Goal: Task Accomplishment & Management: Manage account settings

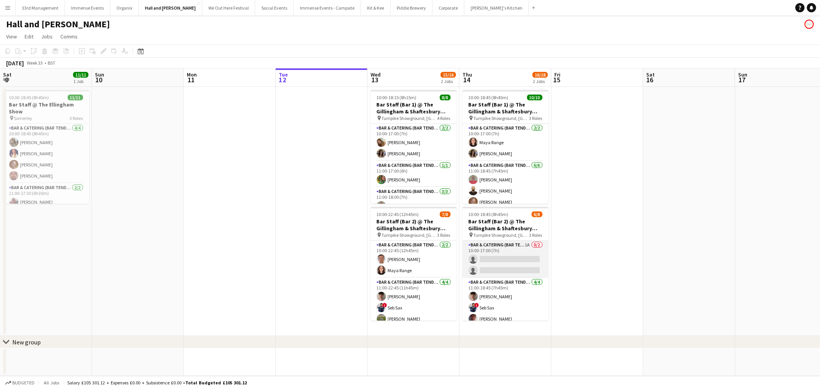
scroll to position [0, 293]
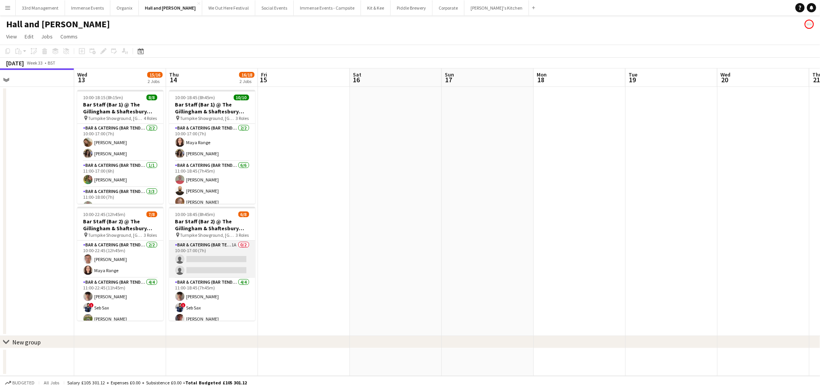
click at [230, 267] on app-card-role "Bar & Catering (Bar Tender) 1A 0/2 10:00-17:00 (7h) single-neutral-actions sing…" at bounding box center [212, 259] width 86 height 37
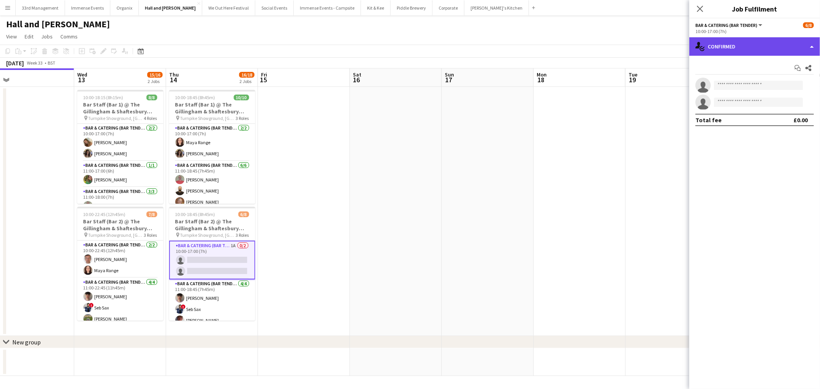
click at [748, 48] on div "single-neutral-actions-check-2 Confirmed" at bounding box center [754, 46] width 131 height 18
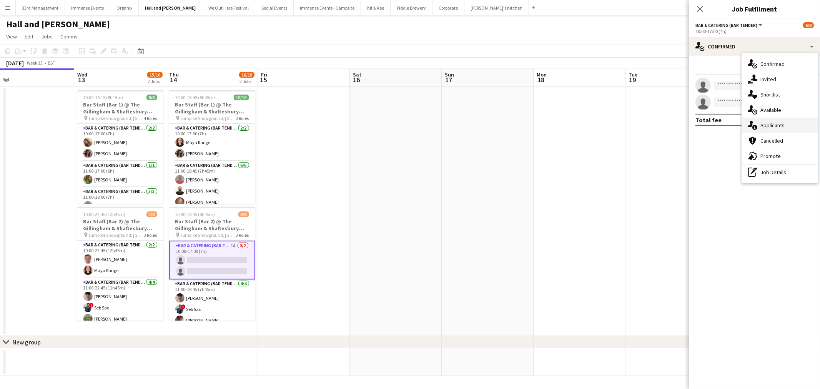
click at [768, 129] on div "single-neutral-actions-information Applicants" at bounding box center [780, 125] width 76 height 15
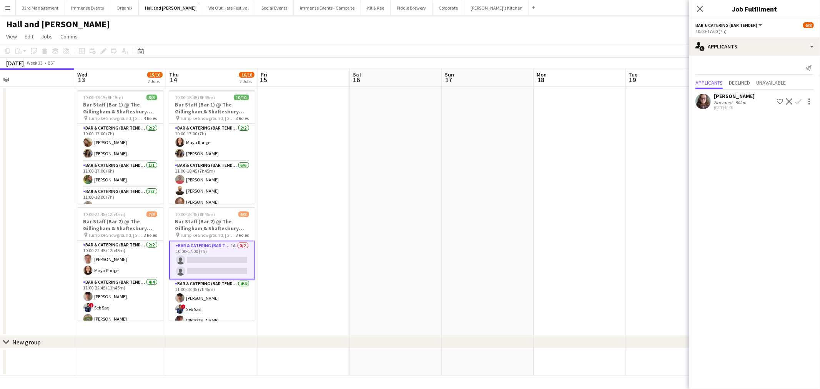
click at [797, 102] on app-icon "Confirm" at bounding box center [798, 101] width 6 height 6
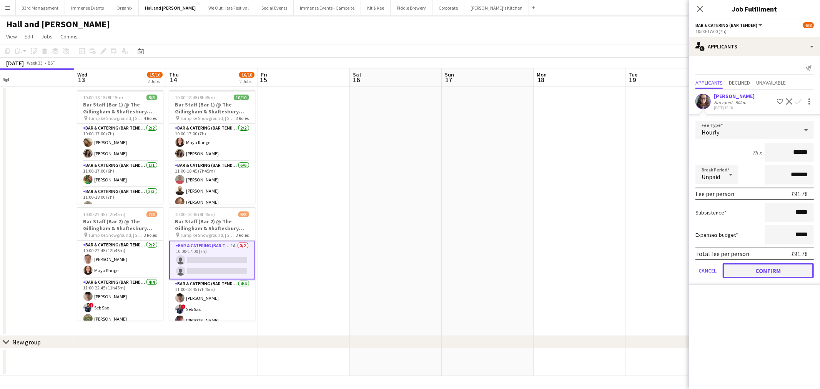
click at [742, 272] on button "Confirm" at bounding box center [767, 270] width 91 height 15
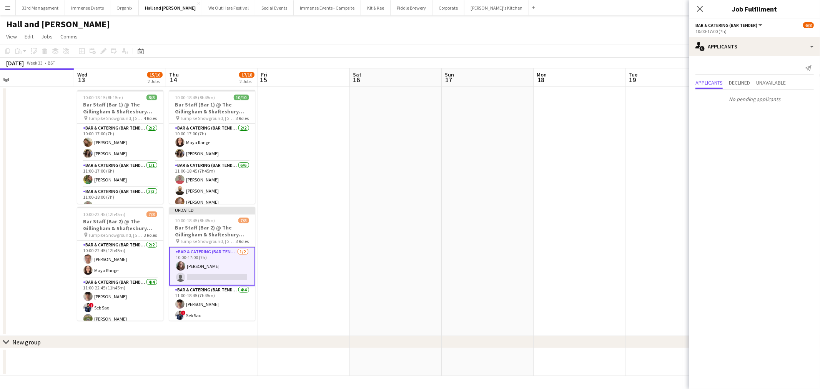
click at [576, 228] on app-date-cell at bounding box center [579, 211] width 92 height 249
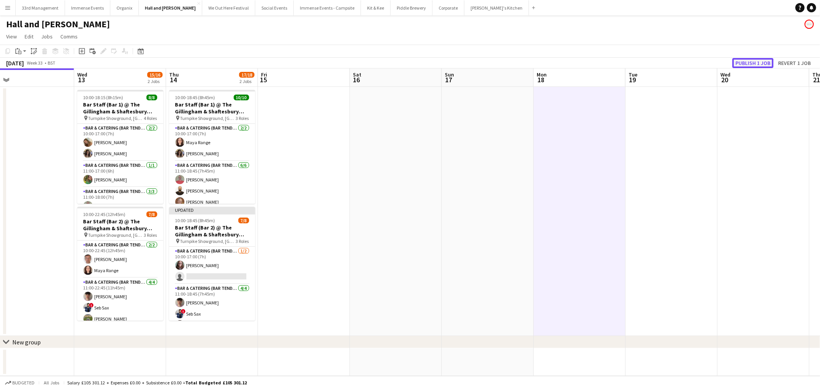
click at [750, 62] on button "Publish 1 job" at bounding box center [752, 63] width 41 height 10
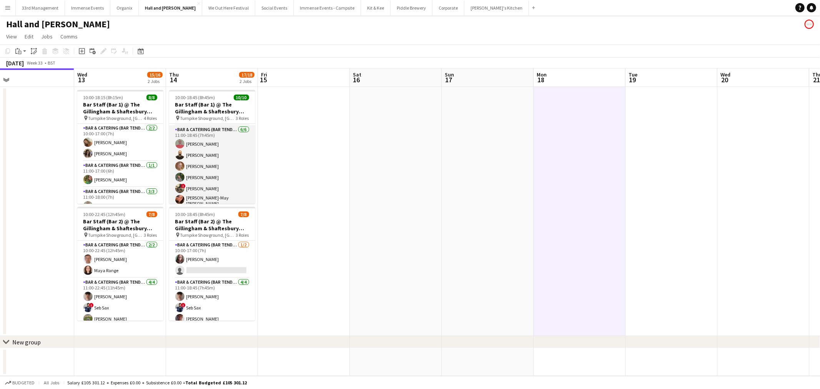
scroll to position [0, 0]
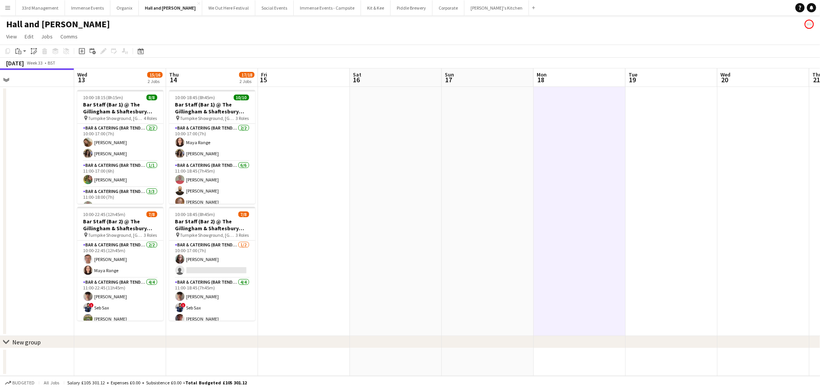
drag, startPoint x: 332, startPoint y: 274, endPoint x: 265, endPoint y: 259, distance: 68.6
click at [332, 272] on app-date-cell at bounding box center [304, 211] width 92 height 249
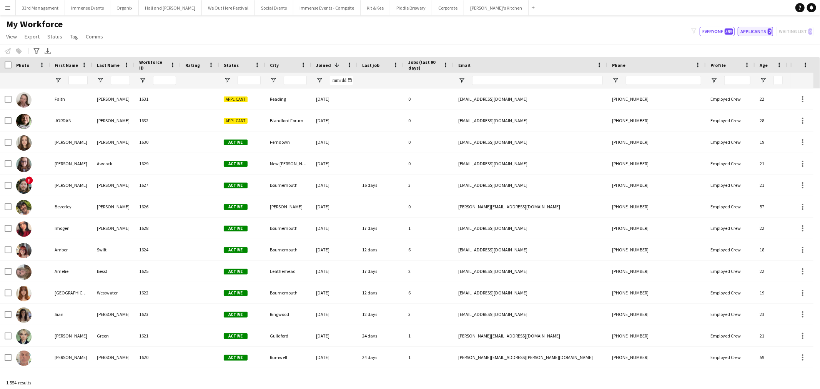
click at [758, 32] on button "Applicants 2" at bounding box center [754, 31] width 35 height 9
type input "**********"
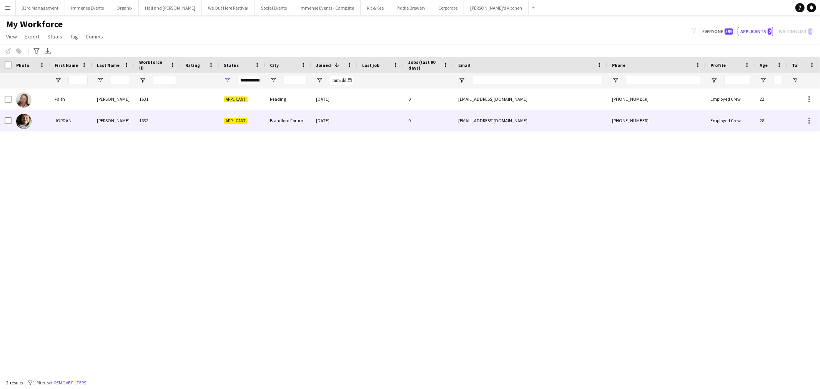
click at [154, 126] on div "1632" at bounding box center [157, 120] width 46 height 21
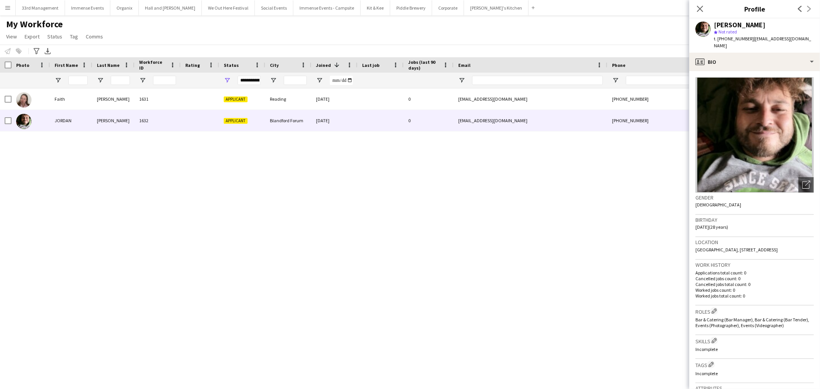
click at [724, 77] on img at bounding box center [754, 134] width 118 height 115
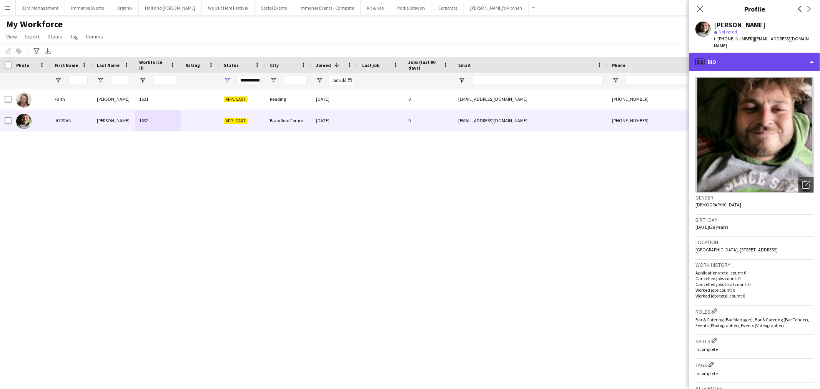
click at [732, 61] on div "profile Bio" at bounding box center [754, 62] width 131 height 18
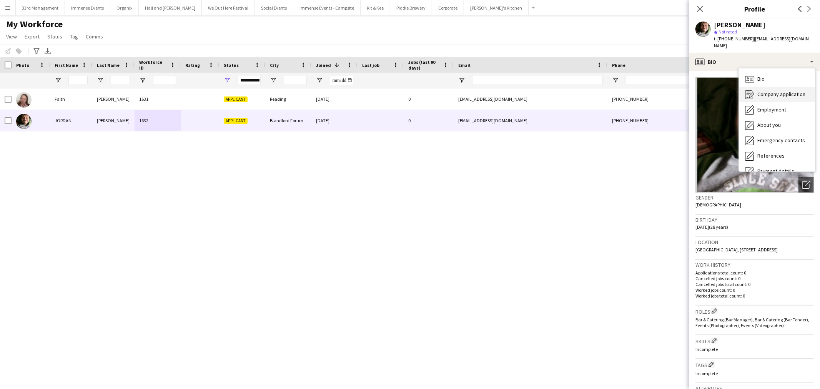
click at [764, 91] on span "Company application" at bounding box center [781, 94] width 48 height 7
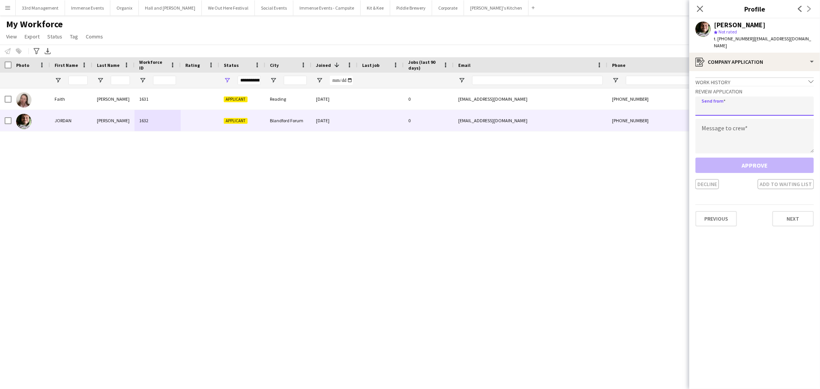
click at [723, 97] on input "email" at bounding box center [754, 105] width 118 height 19
type input "**********"
click at [714, 158] on div "Approve Decline Add to waiting list" at bounding box center [754, 174] width 118 height 32
click at [723, 129] on textarea at bounding box center [754, 136] width 118 height 35
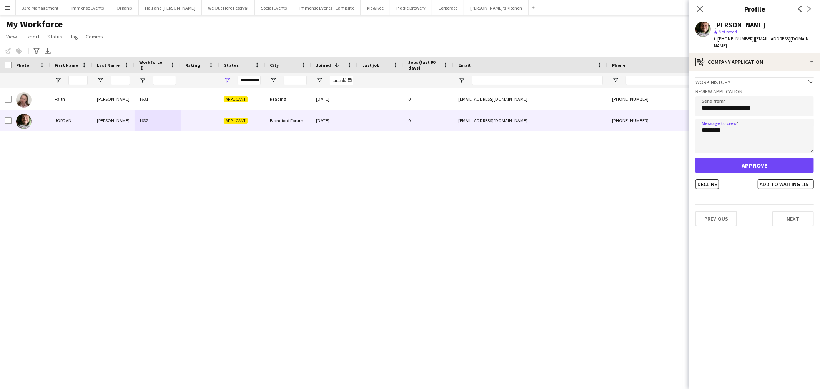
type textarea "********"
click at [725, 158] on button "Approve" at bounding box center [754, 165] width 118 height 15
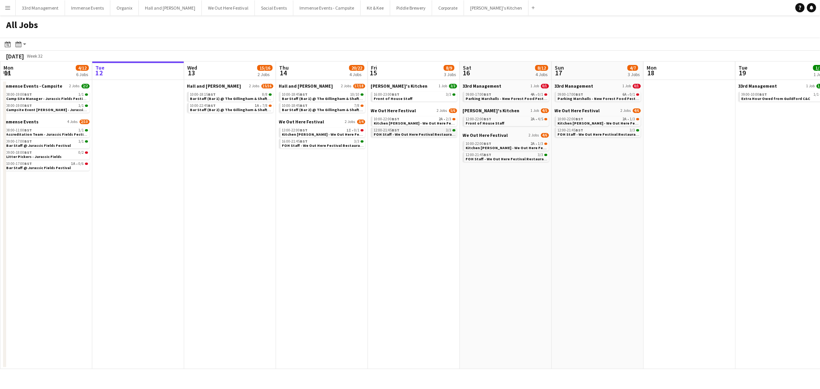
click at [418, 129] on div "12:00-21:45 BST 3/3" at bounding box center [414, 130] width 81 height 4
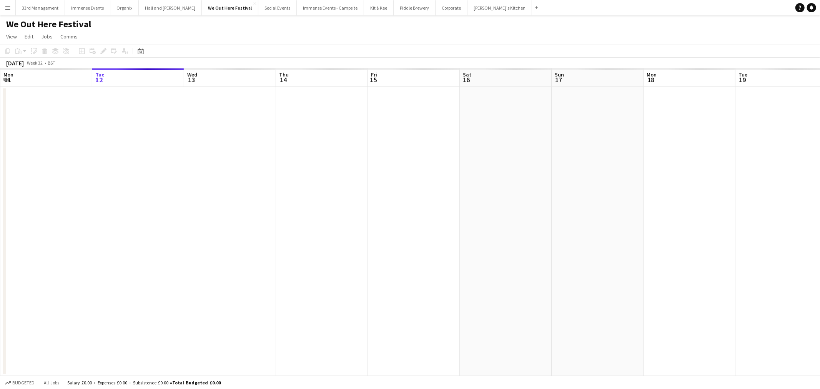
scroll to position [0, 264]
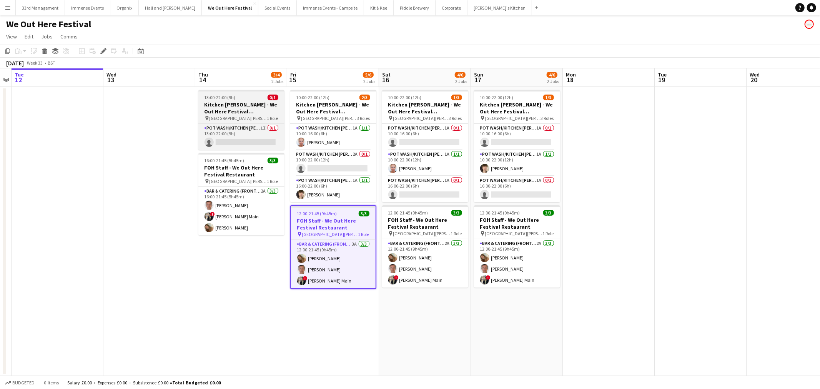
click at [214, 113] on h3 "Kitchen Porter - We Out Here Festival Restaurant" at bounding box center [241, 108] width 86 height 14
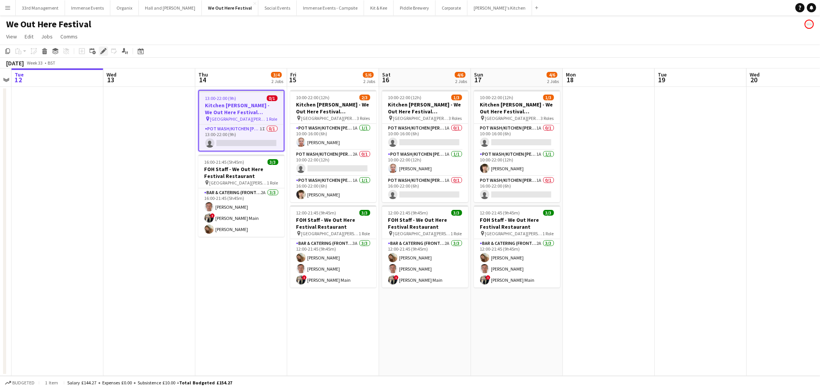
click at [105, 49] on icon at bounding box center [106, 49] width 2 height 2
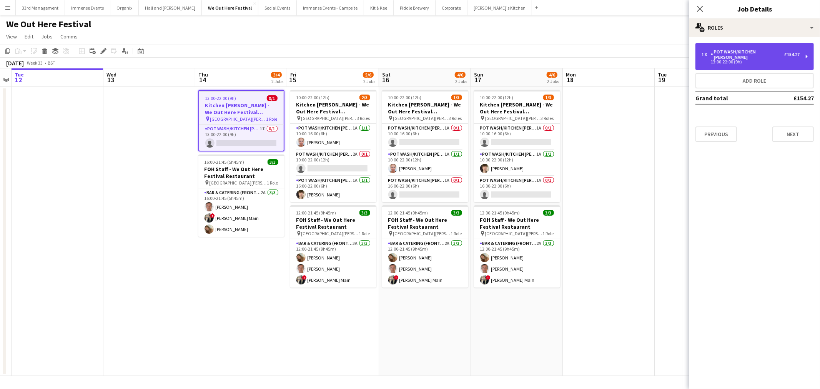
click at [731, 49] on div "Pot wash/Kitchen porter" at bounding box center [746, 54] width 73 height 11
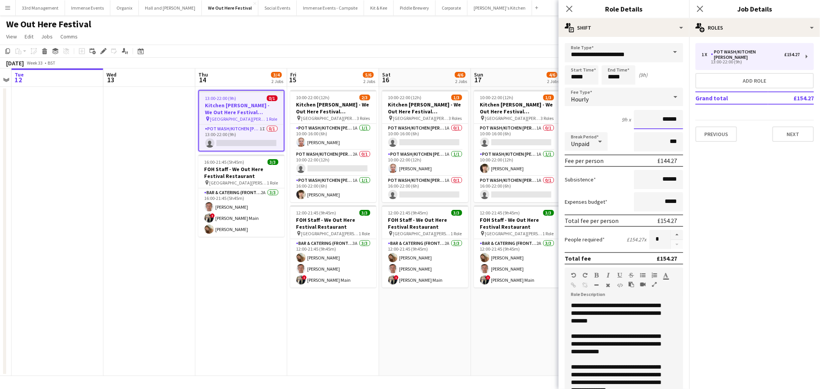
drag, startPoint x: 673, startPoint y: 114, endPoint x: 662, endPoint y: 116, distance: 11.3
click at [662, 116] on input "******" at bounding box center [658, 119] width 49 height 19
type input "******"
click at [651, 144] on input "***" at bounding box center [658, 141] width 49 height 19
type input "****"
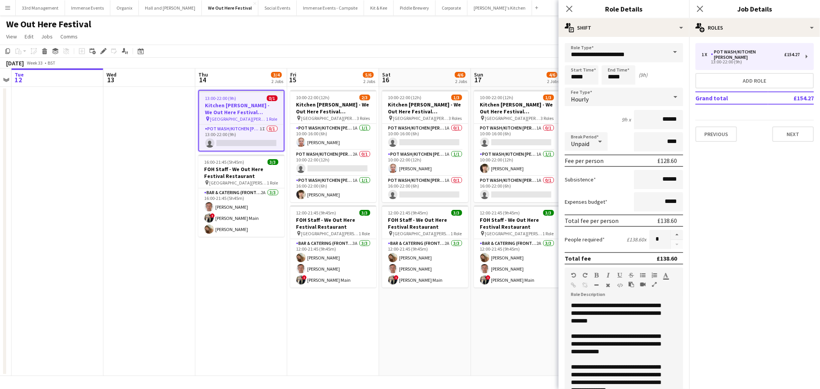
click at [456, 33] on app-page-menu "View Day view expanded Day view collapsed Month view Date picker Jump to today …" at bounding box center [410, 37] width 820 height 15
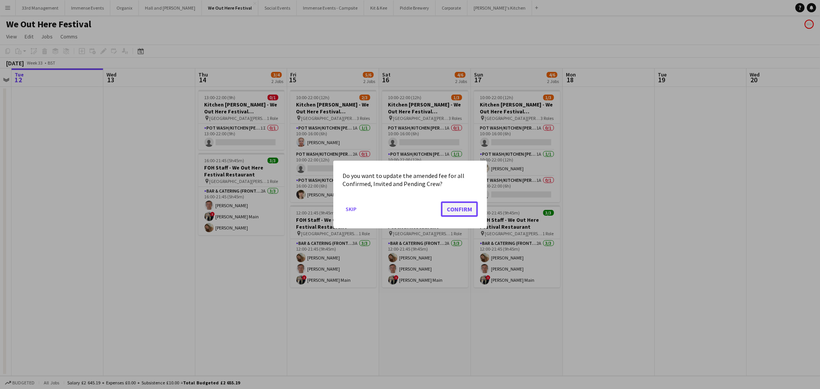
click at [449, 207] on button "Confirm" at bounding box center [459, 208] width 37 height 15
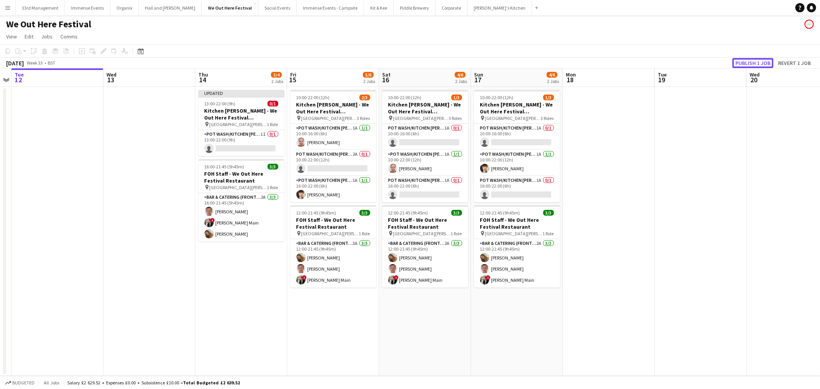
drag, startPoint x: 745, startPoint y: 63, endPoint x: 724, endPoint y: 67, distance: 21.0
click at [745, 63] on button "Publish 1 job" at bounding box center [752, 63] width 41 height 10
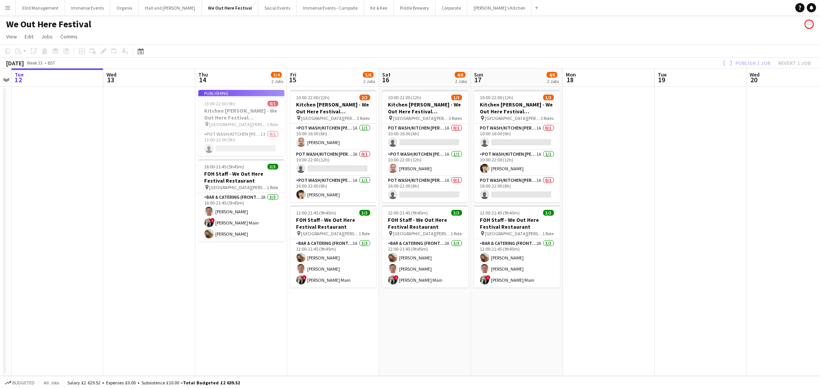
click at [219, 150] on app-job-card "Publishing 13:00-22:00 (9h) 0/1 Kitchen Porter - We Out Here Festival Restauran…" at bounding box center [241, 123] width 86 height 66
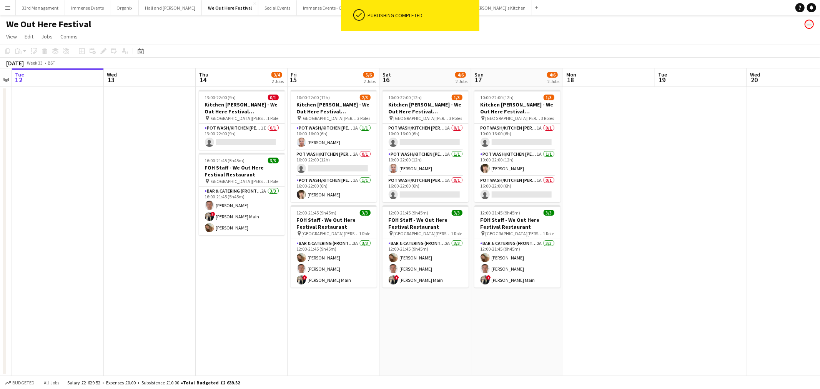
click at [224, 142] on app-card-role "Pot wash/Kitchen porter 1I 0/1 13:00-22:00 (9h) single-neutral-actions" at bounding box center [242, 137] width 86 height 26
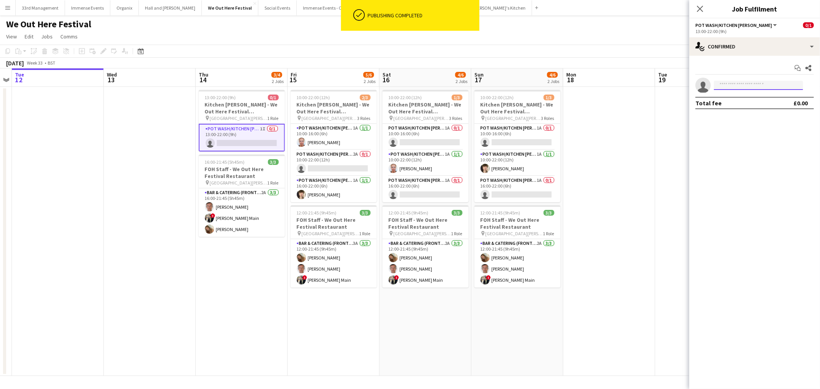
click at [754, 81] on input at bounding box center [758, 85] width 89 height 9
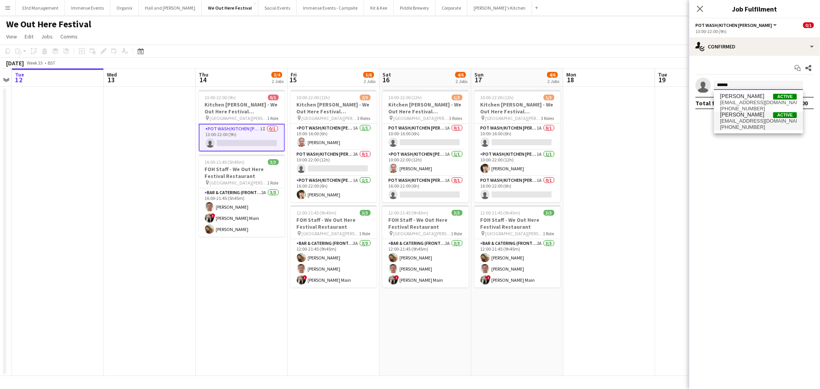
type input "******"
click at [745, 120] on span "jordan-w17@hotmail.com" at bounding box center [758, 121] width 77 height 6
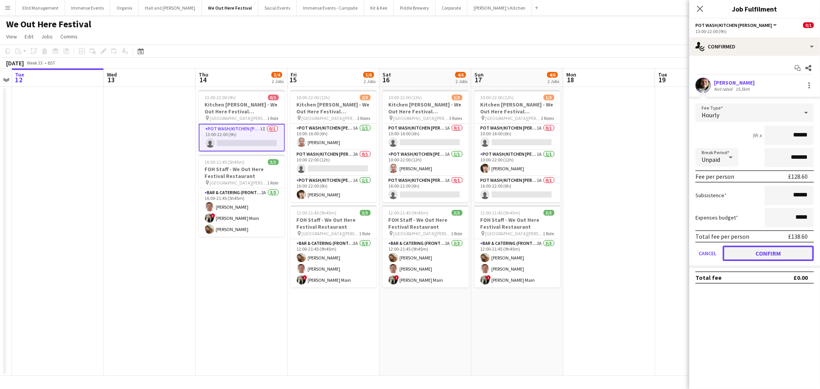
click at [744, 251] on button "Confirm" at bounding box center [767, 253] width 91 height 15
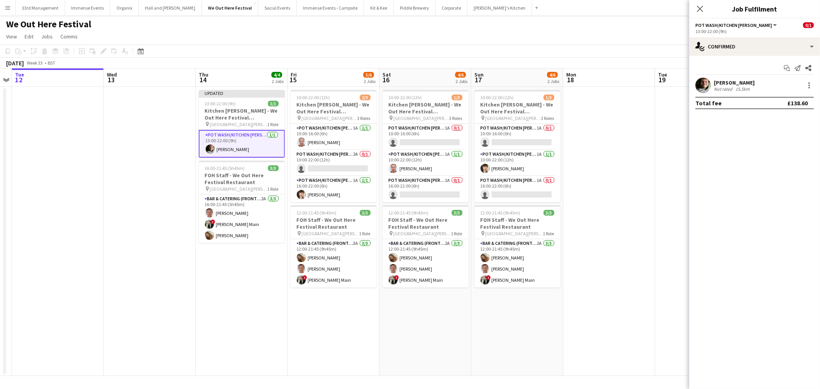
click at [652, 166] on app-date-cell at bounding box center [609, 231] width 92 height 289
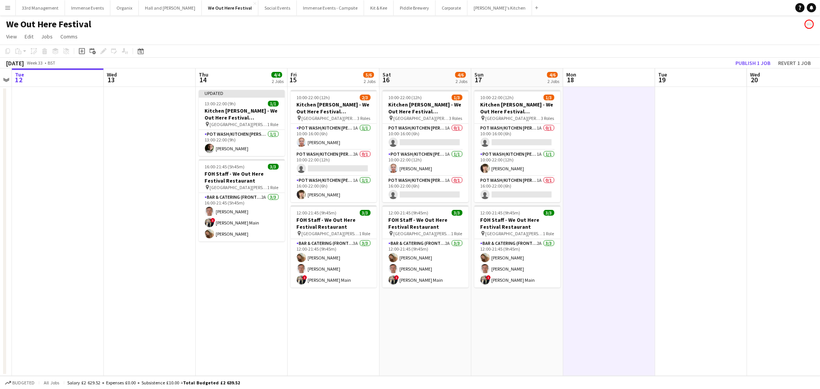
scroll to position [0, 263]
click at [737, 63] on button "Publish 1 job" at bounding box center [752, 63] width 41 height 10
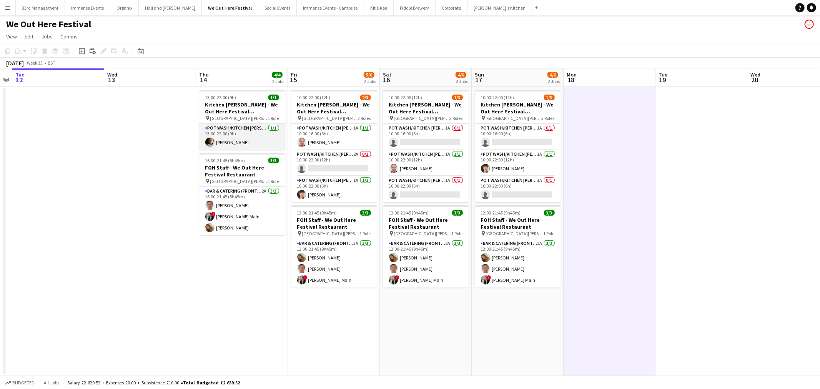
click at [229, 140] on app-card-role "Pot wash/Kitchen porter 1/1 13:00-22:00 (9h) JORDAN WOODS" at bounding box center [242, 137] width 86 height 26
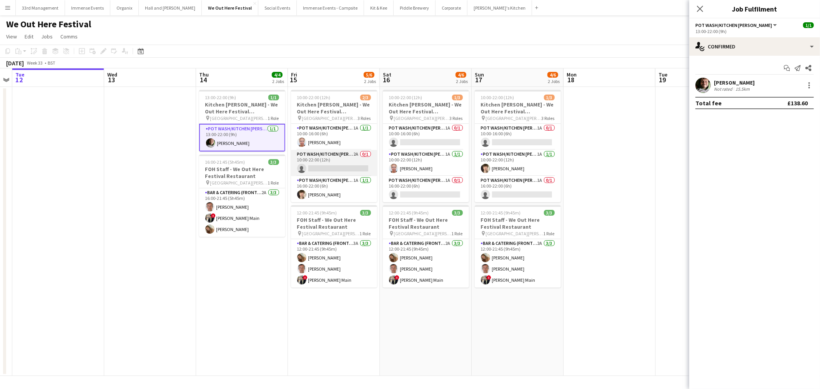
click at [328, 163] on app-card-role "Pot wash/Kitchen porter 2A 0/1 10:00-22:00 (12h) single-neutral-actions" at bounding box center [334, 163] width 86 height 26
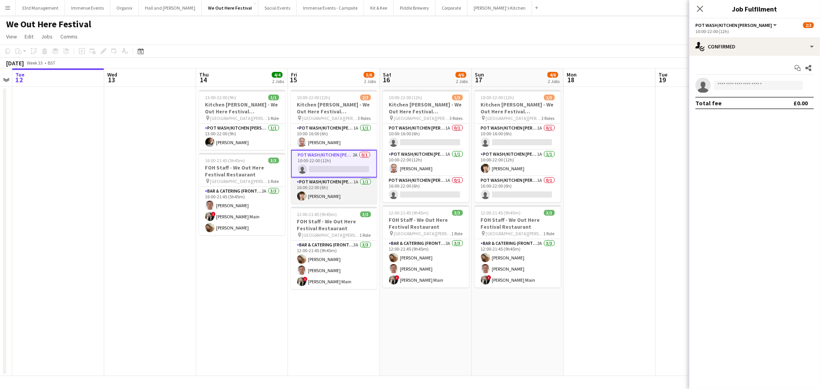
click at [325, 191] on app-card-role "Pot wash/Kitchen porter 1A 1/1 16:00-22:00 (6h) Solomon Wells" at bounding box center [334, 191] width 86 height 26
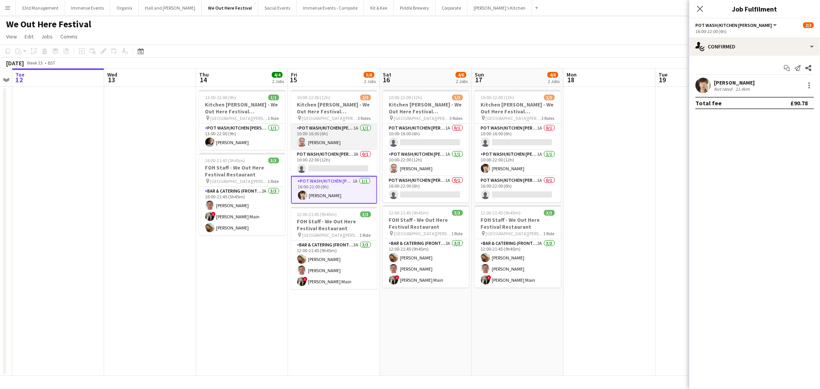
click at [323, 139] on app-card-role "Pot wash/Kitchen porter 1A 1/1 10:00-16:00 (6h) Victoria Collyer" at bounding box center [334, 137] width 86 height 26
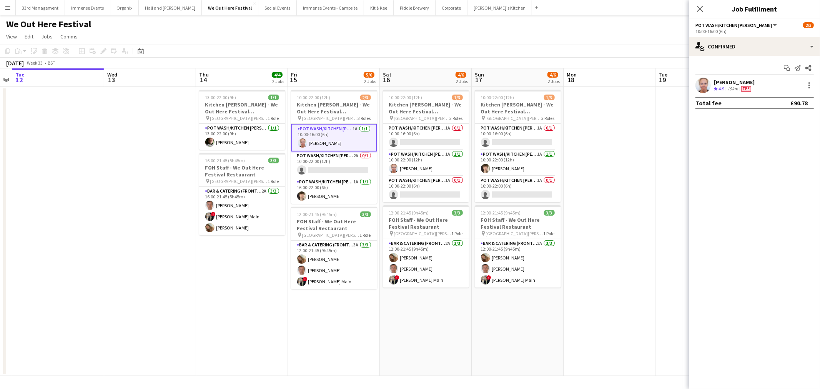
click at [633, 154] on app-date-cell at bounding box center [609, 231] width 92 height 289
